Goal: Information Seeking & Learning: Learn about a topic

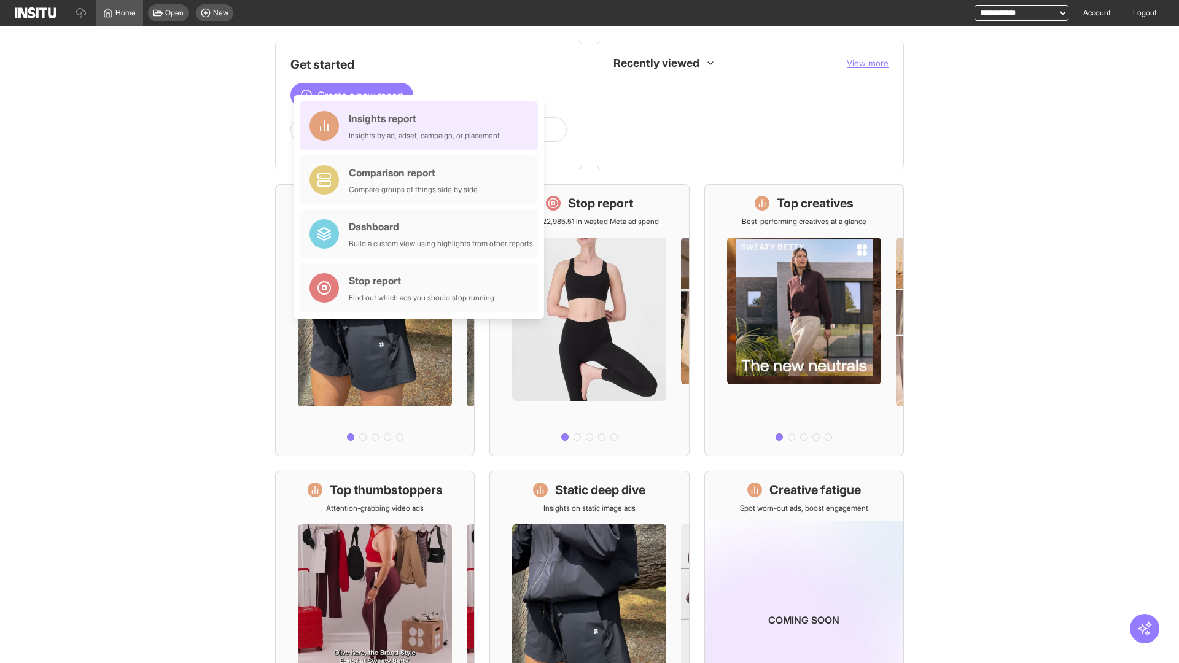
click at [422, 126] on div "Insights report Insights by ad, adset, campaign, or placement" at bounding box center [424, 125] width 151 height 29
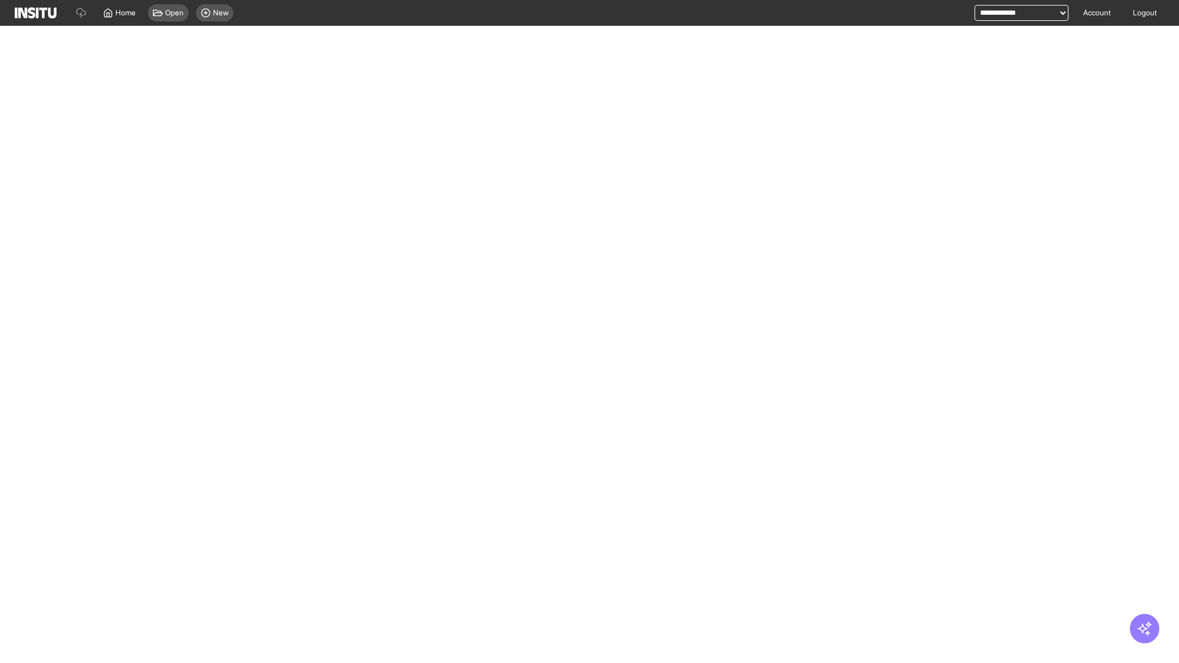
select select "**"
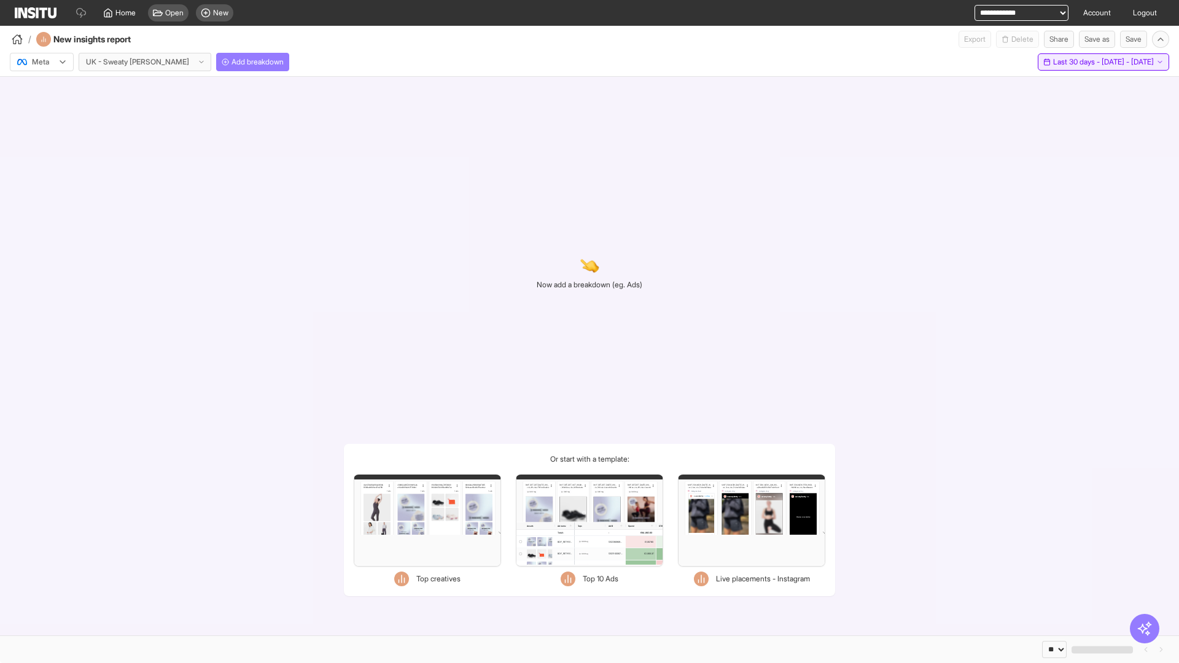
click at [1076, 62] on span "Last 30 days - [DATE] - [DATE]" at bounding box center [1103, 62] width 101 height 10
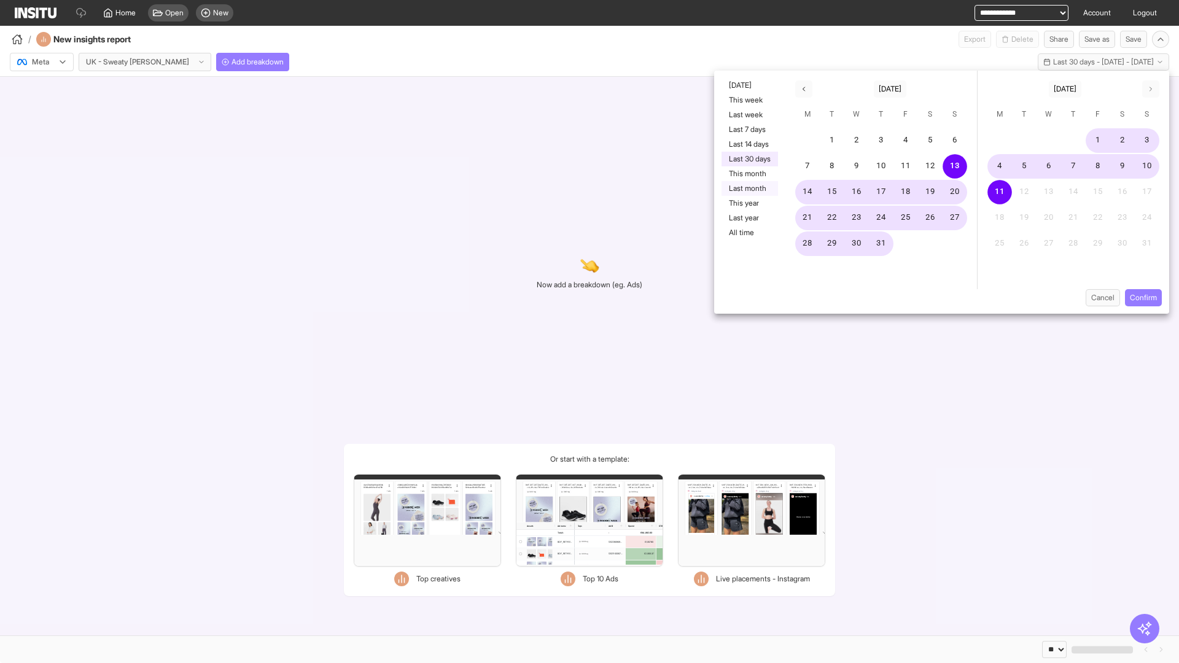
click at [748, 188] on button "Last month" at bounding box center [749, 188] width 56 height 15
